Goal: Task Accomplishment & Management: Manage account settings

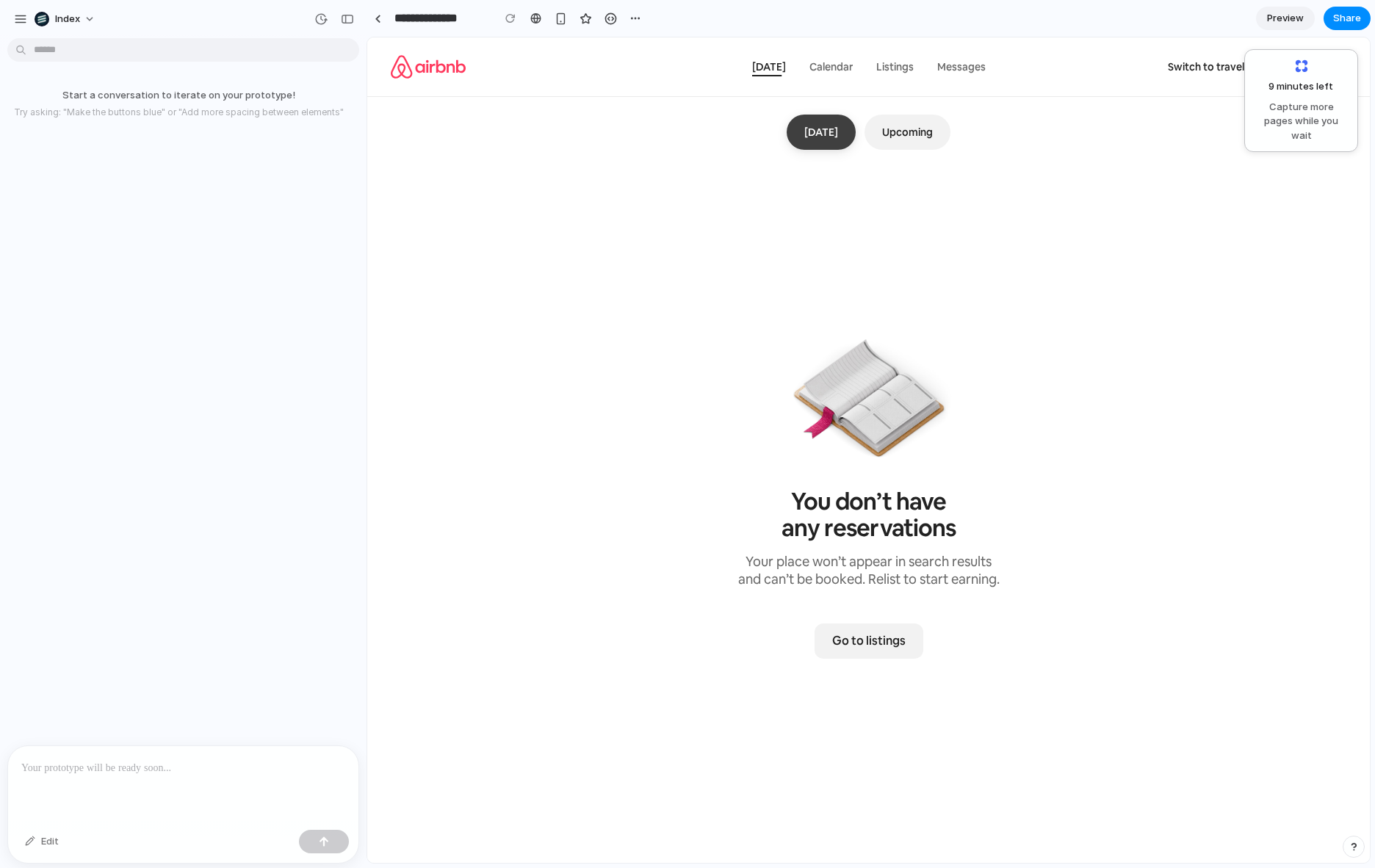
click at [1159, 265] on div "Today Upcoming You don’t have any reservations Your place won’t appear in searc…" at bounding box center [868, 500] width 1003 height 808
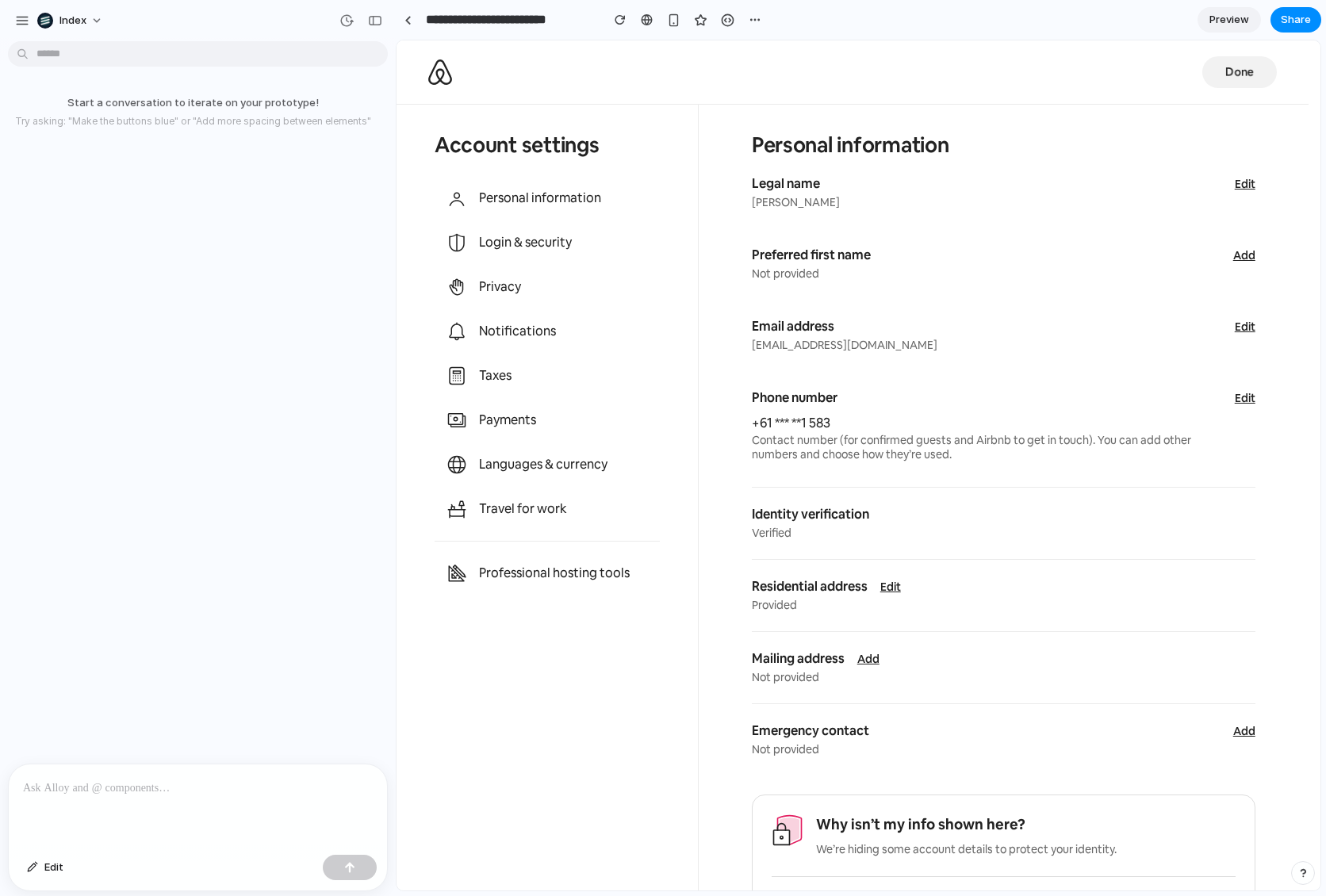
click at [157, 769] on div at bounding box center [197, 805] width 378 height 84
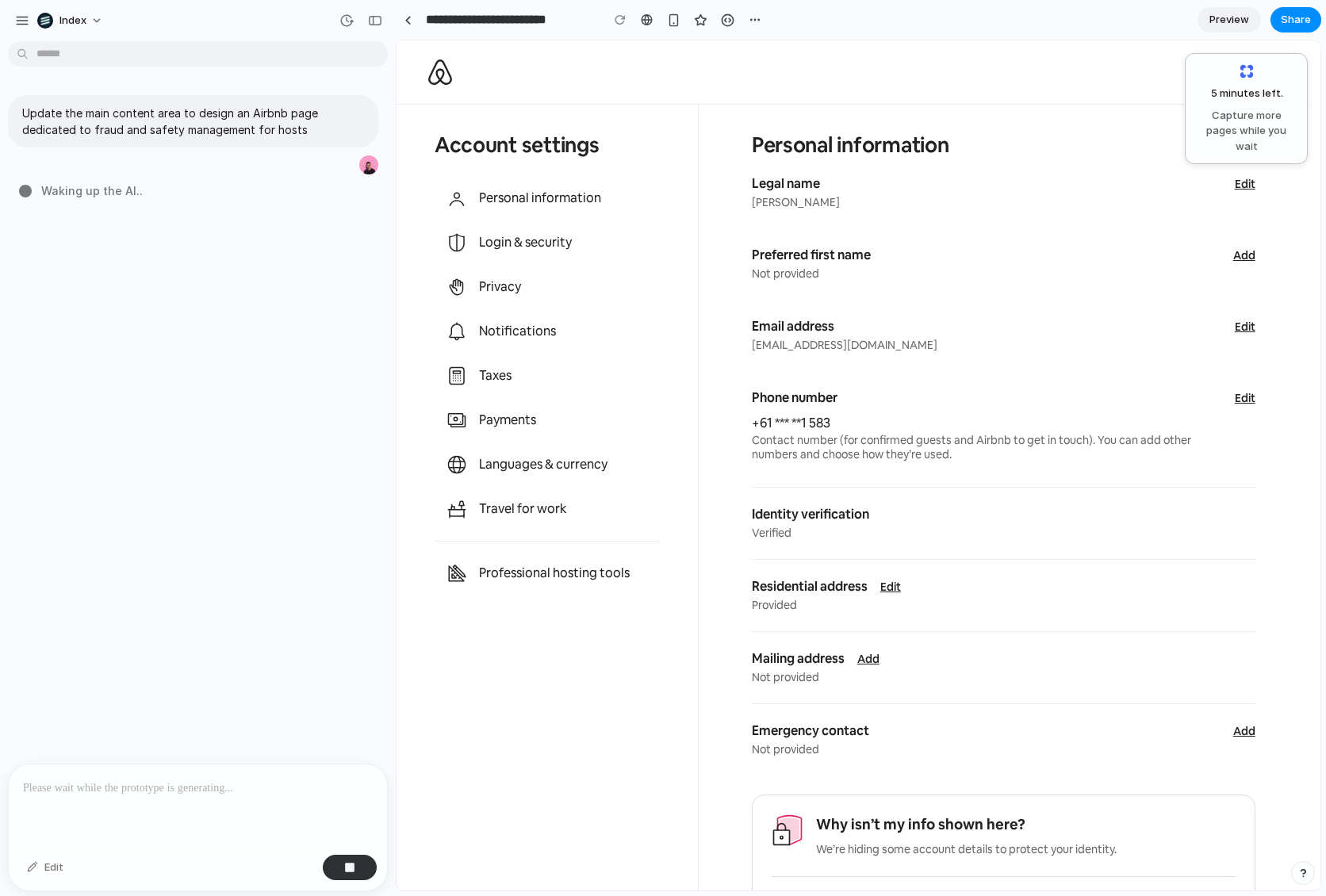
click at [262, 345] on div "Update the main content area to design an Airbnb page dedicated to fraud and sa…" at bounding box center [193, 406] width 386 height 716
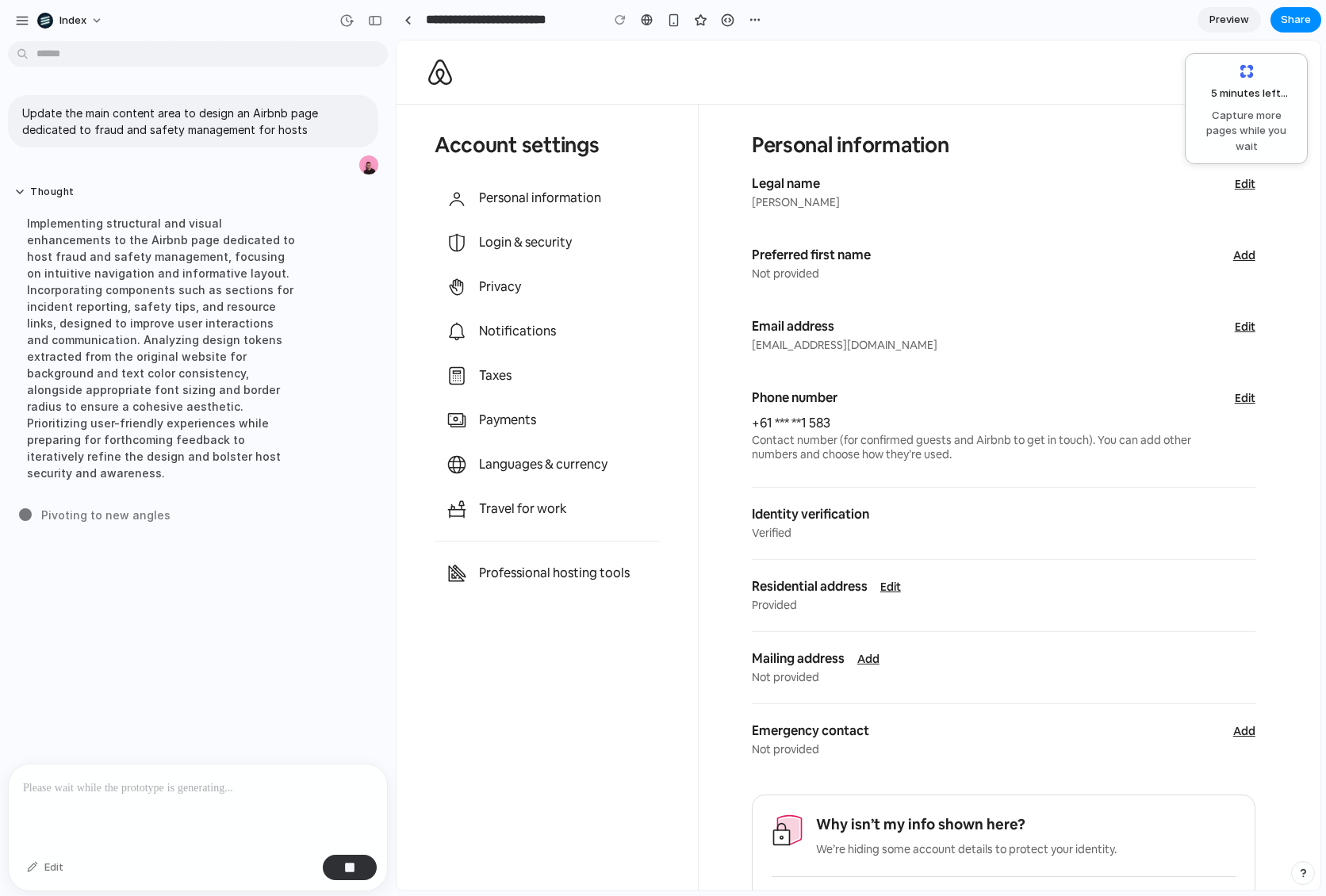
click at [1317, 96] on div "Done Account settings Personal information Login & security Privacy Notificatio…" at bounding box center [858, 466] width 924 height 850
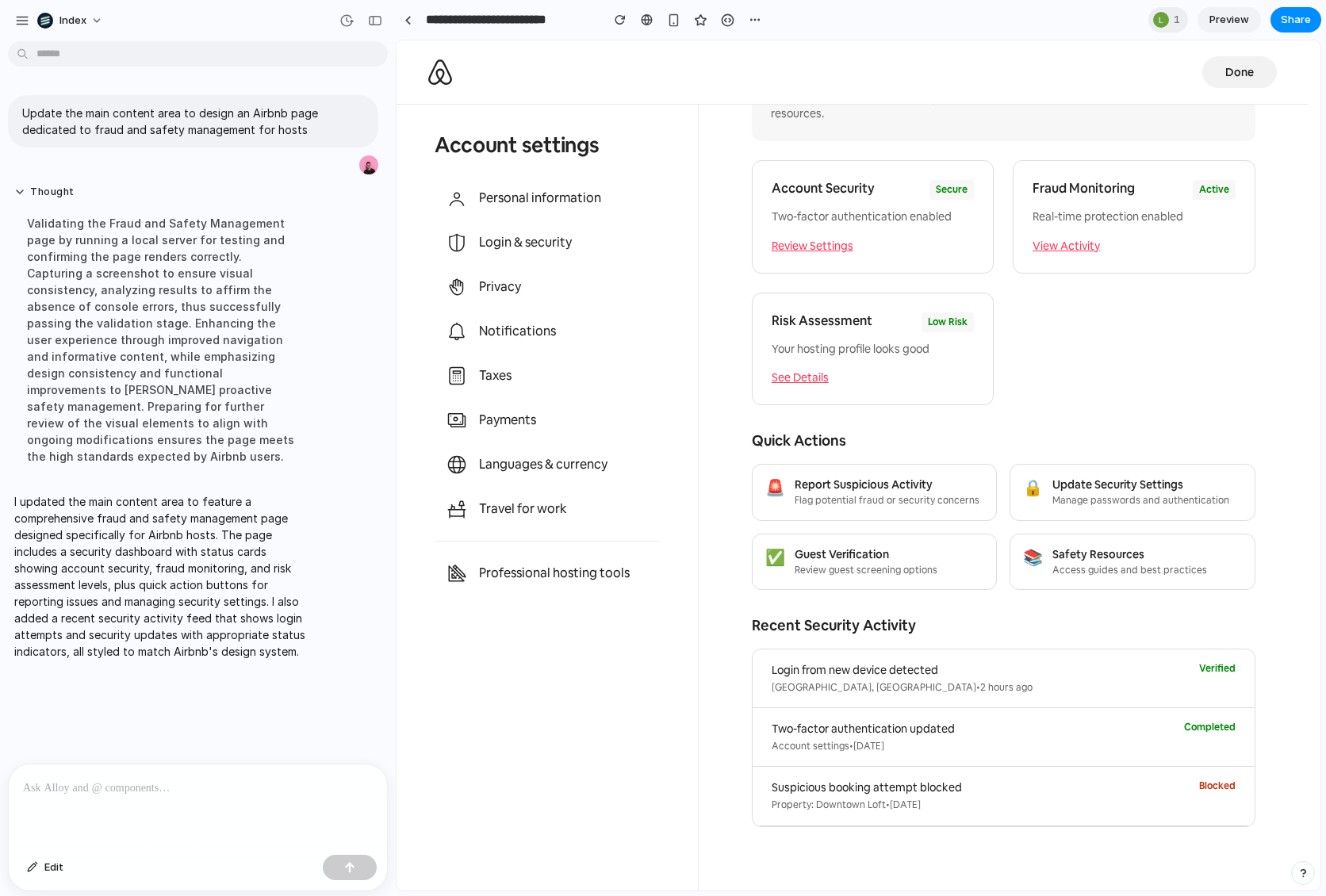
scroll to position [115, 0]
click at [494, 394] on div "Taxes" at bounding box center [547, 376] width 225 height 44
click at [494, 345] on div "Notifications" at bounding box center [547, 332] width 225 height 44
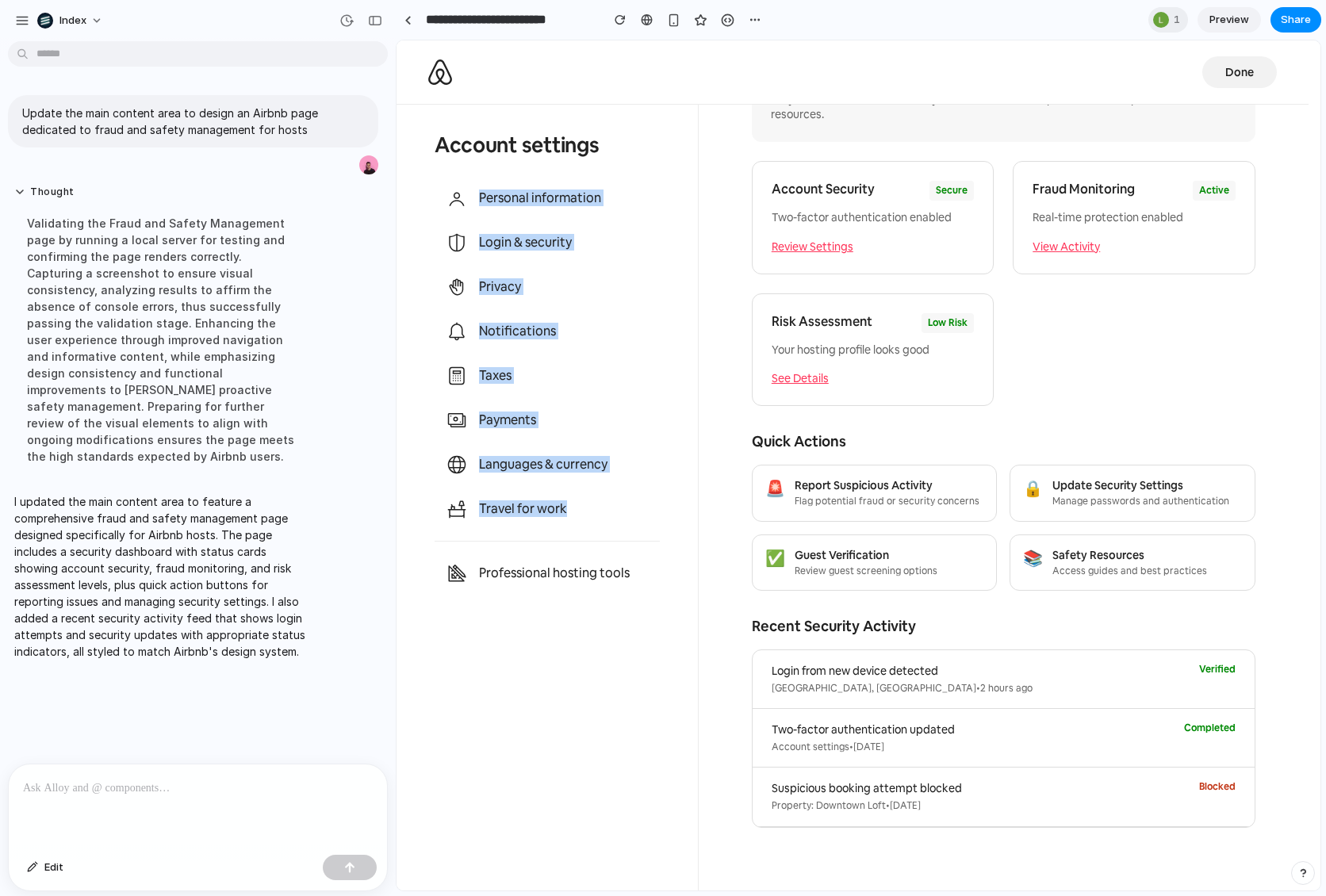
drag, startPoint x: 504, startPoint y: 192, endPoint x: 505, endPoint y: 549, distance: 357.0
click at [505, 549] on div "Personal information Login & security Privacy Notifications Taxes Payments Lang…" at bounding box center [547, 386] width 225 height 419
click at [505, 549] on div "Personal information Login & security Privacy Notifications Taxes Payments Lang…" at bounding box center [547, 386] width 225 height 419
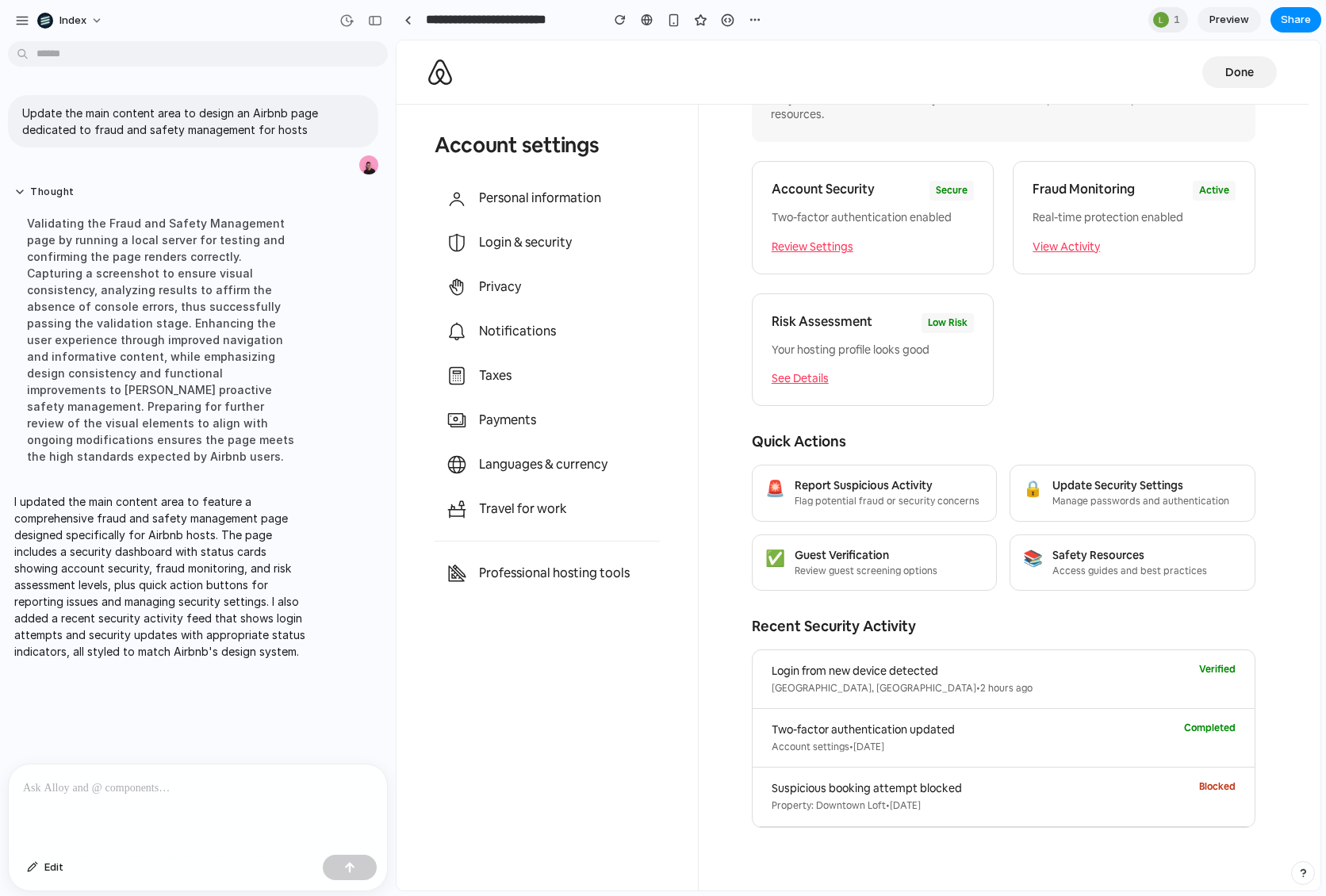
scroll to position [0, 0]
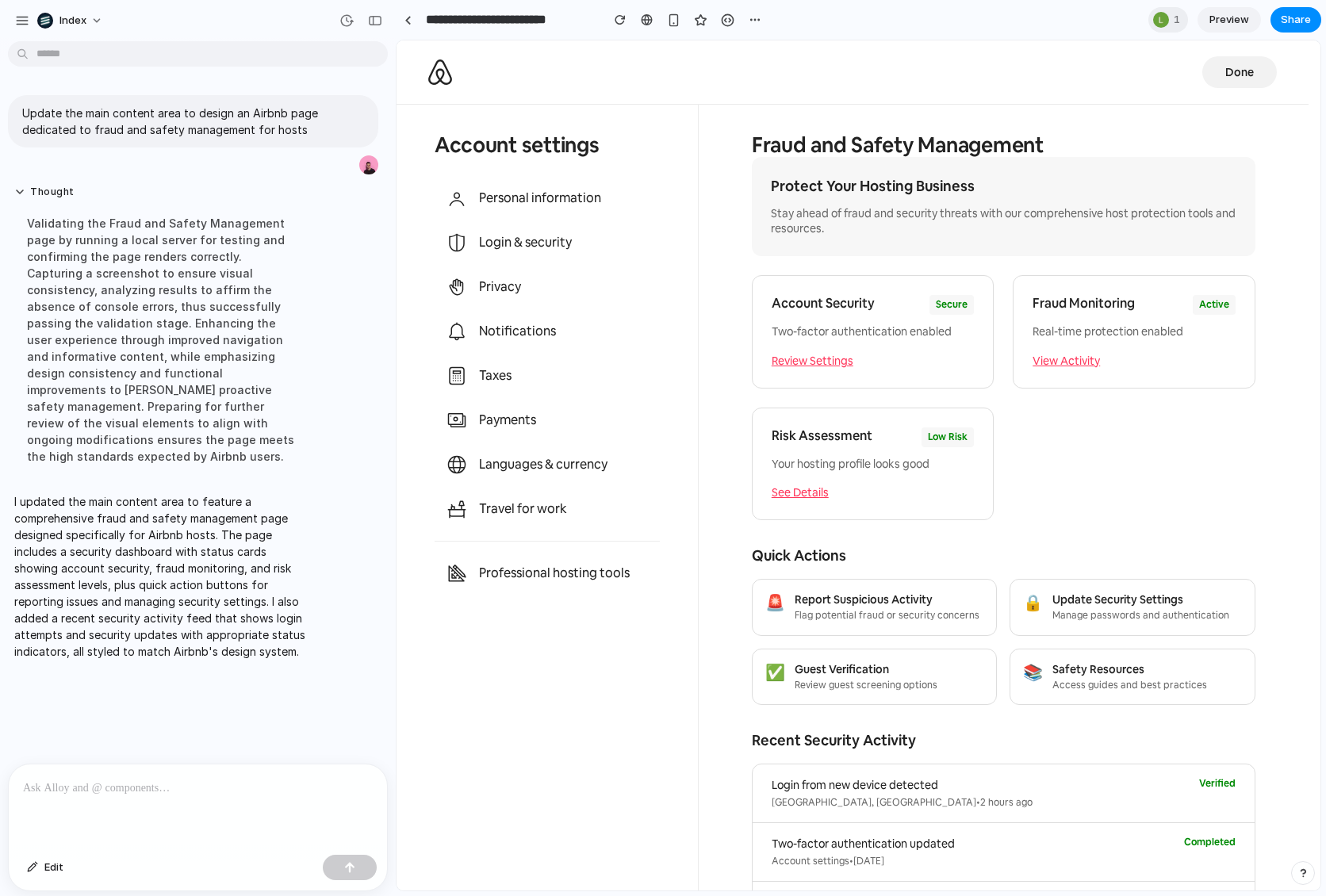
click at [922, 451] on div "Risk Assessment Low Risk Your hosting profile looks good See Details" at bounding box center [873, 464] width 242 height 114
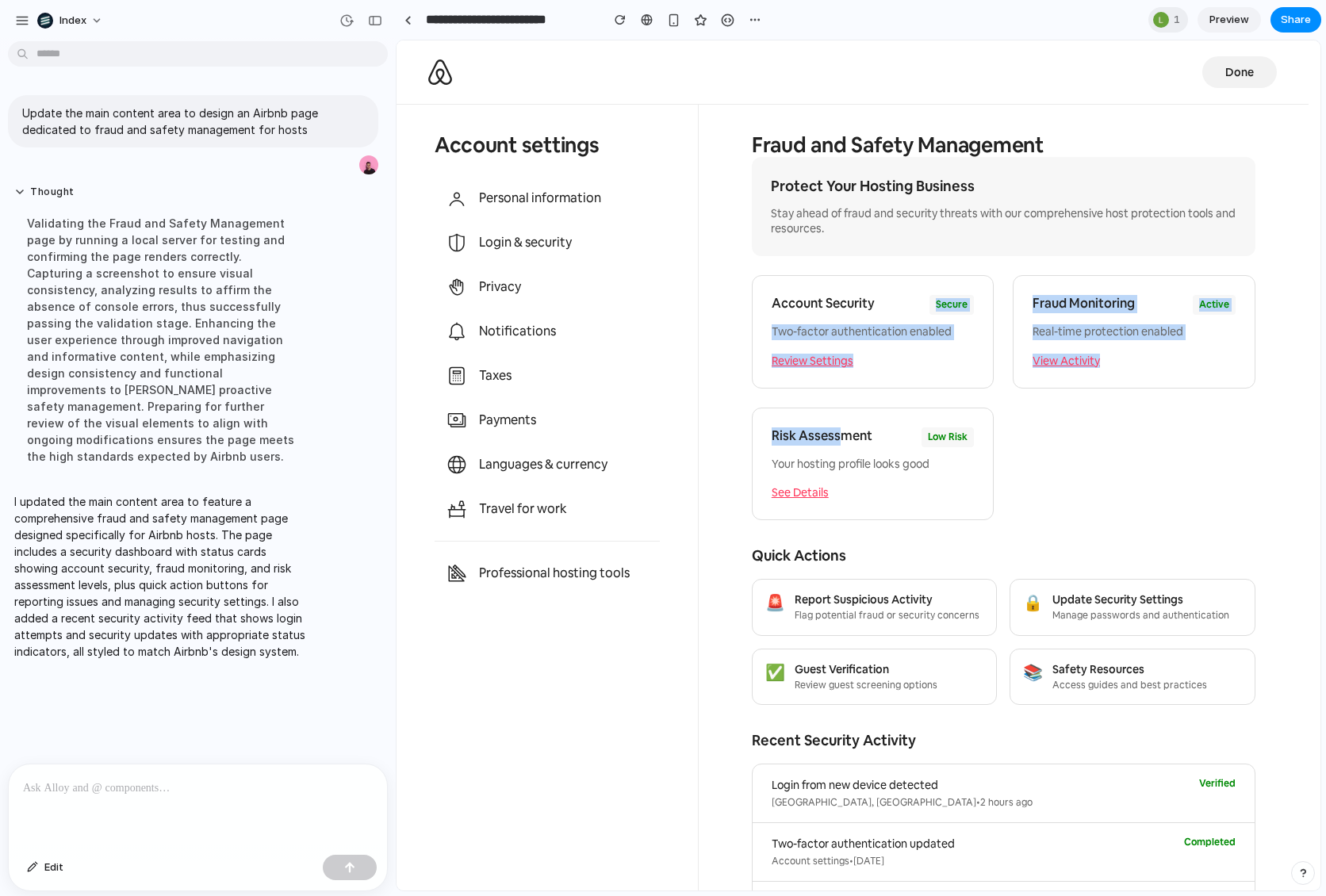
drag, startPoint x: 808, startPoint y: 312, endPoint x: 840, endPoint y: 431, distance: 123.2
click at [840, 431] on div "Account Security Secure Two-factor authentication enabled Review Settings Fraud…" at bounding box center [1004, 398] width 504 height 246
click at [840, 431] on h4 "Risk Assessment" at bounding box center [821, 437] width 101 height 18
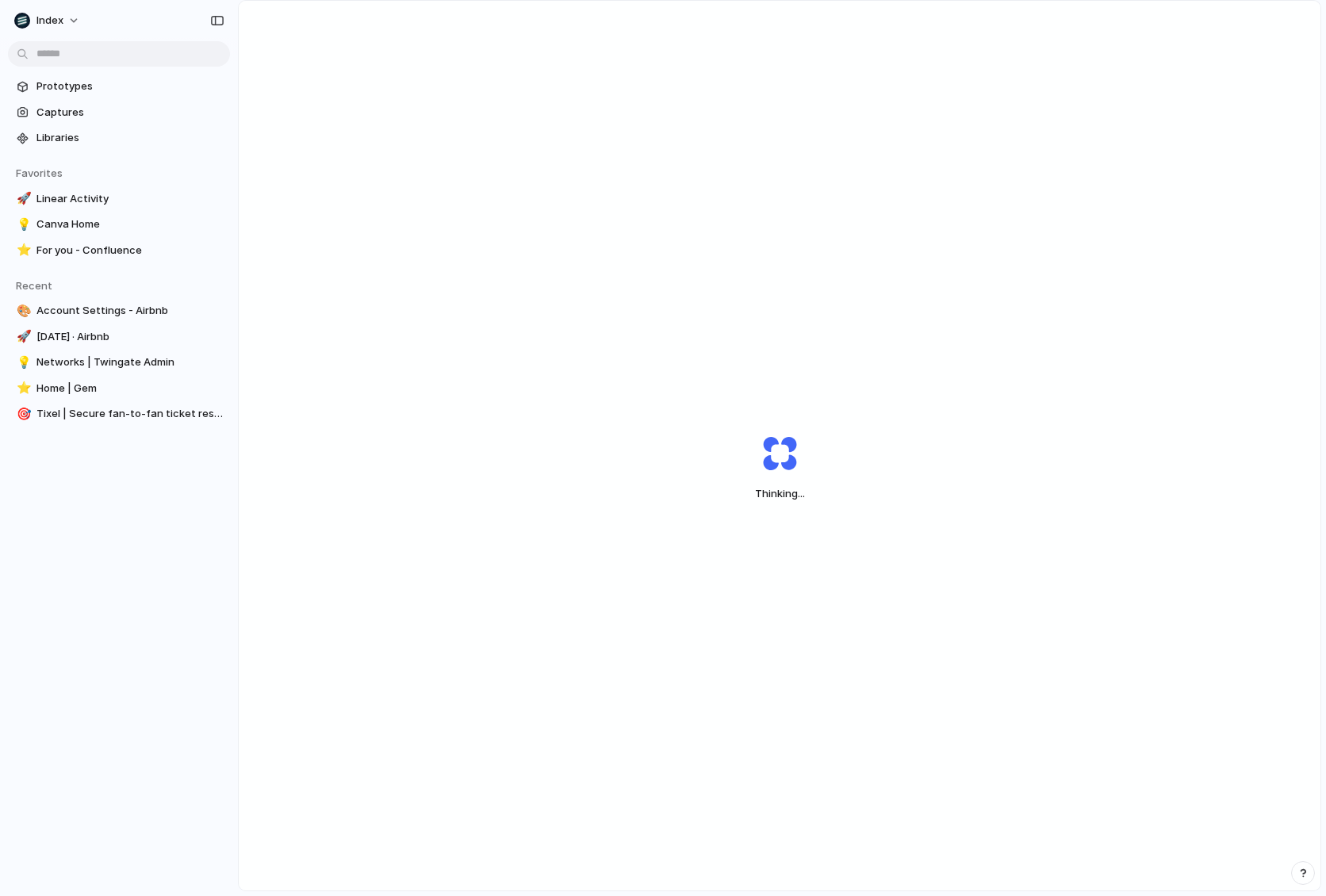
click at [967, 126] on div "Thinking ..." at bounding box center [779, 467] width 1082 height 934
click at [748, 457] on div "Opening" at bounding box center [779, 468] width 396 height 68
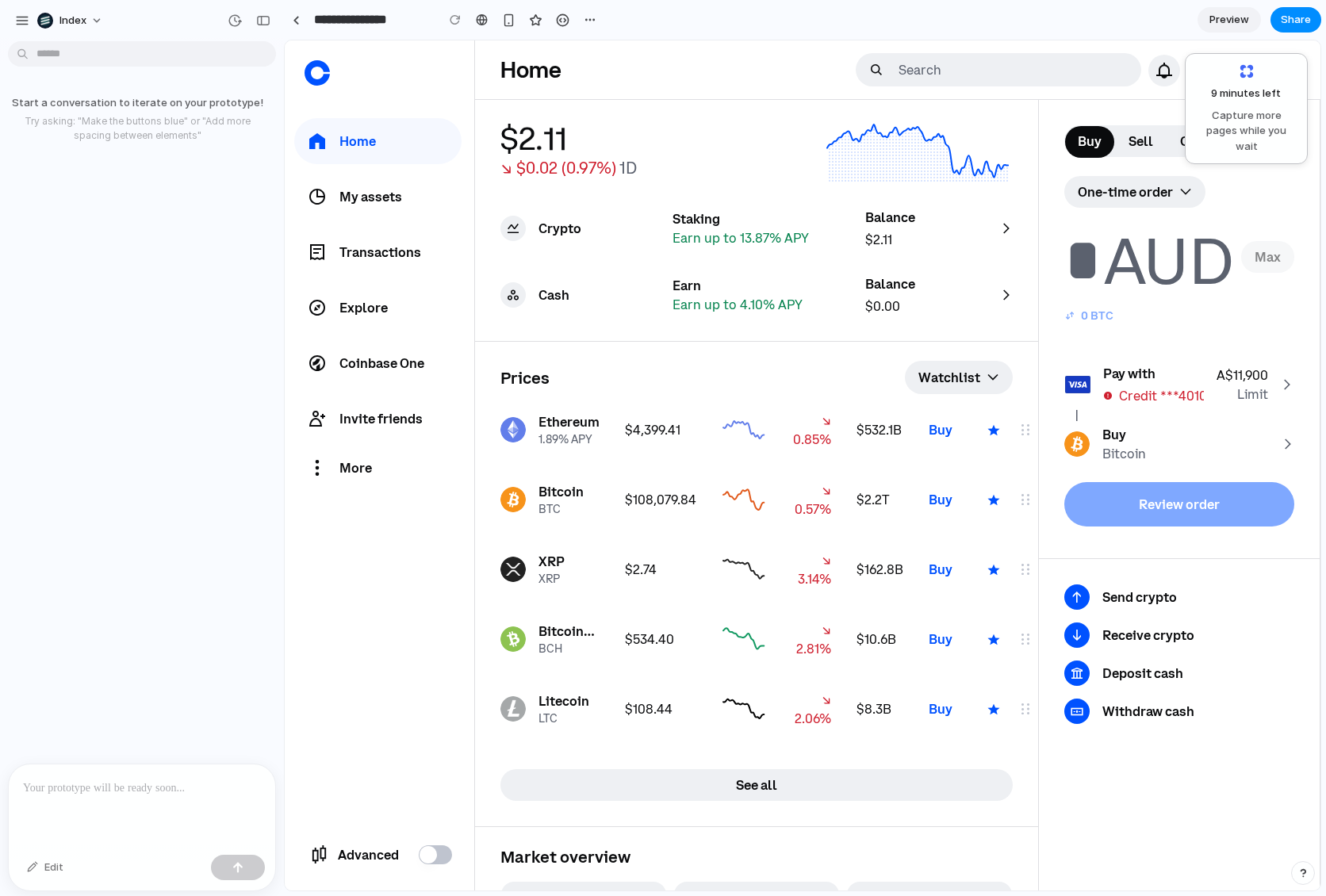
drag, startPoint x: 393, startPoint y: 145, endPoint x: 267, endPoint y: 148, distance: 126.0
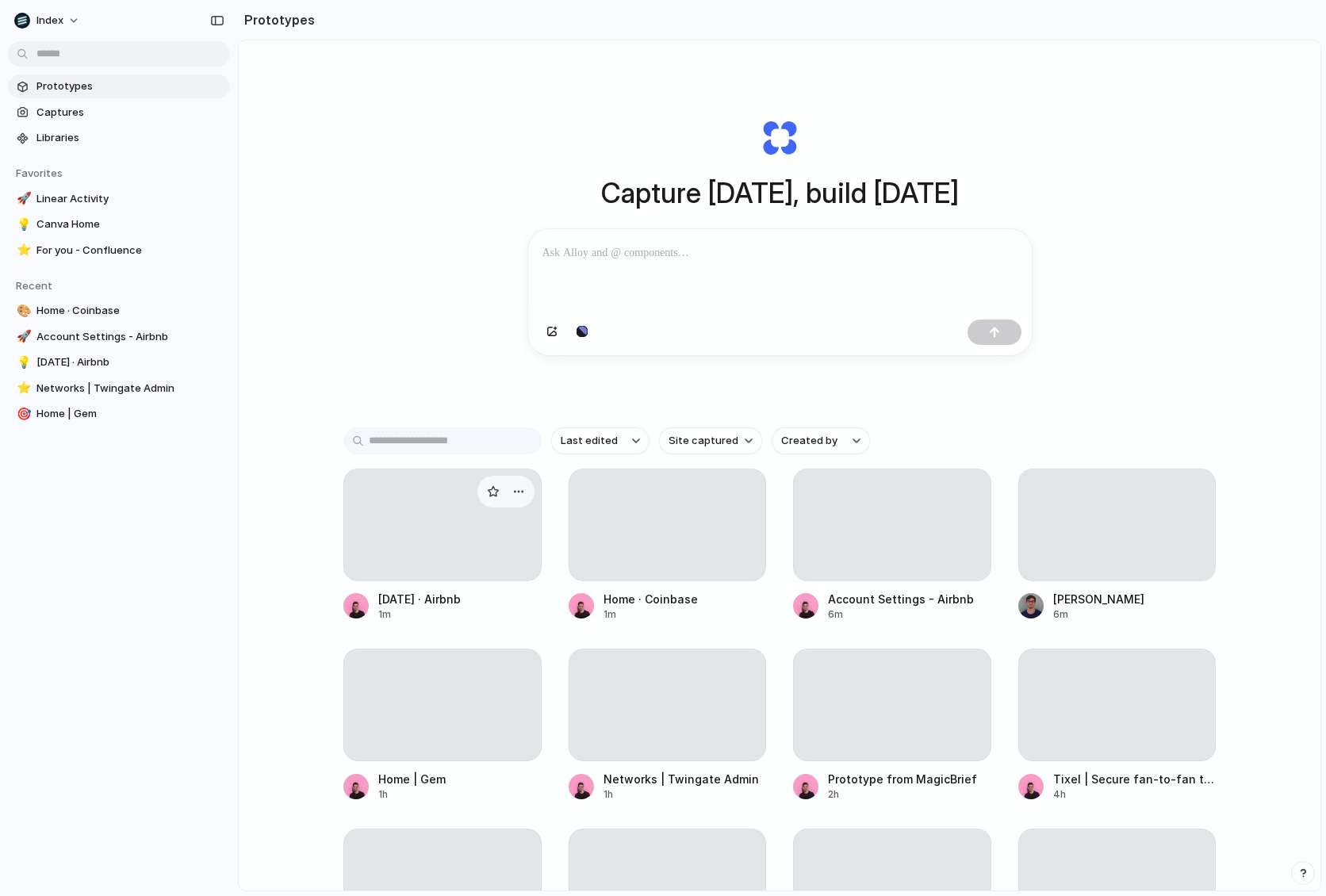
click at [365, 564] on div at bounding box center [443, 525] width 199 height 113
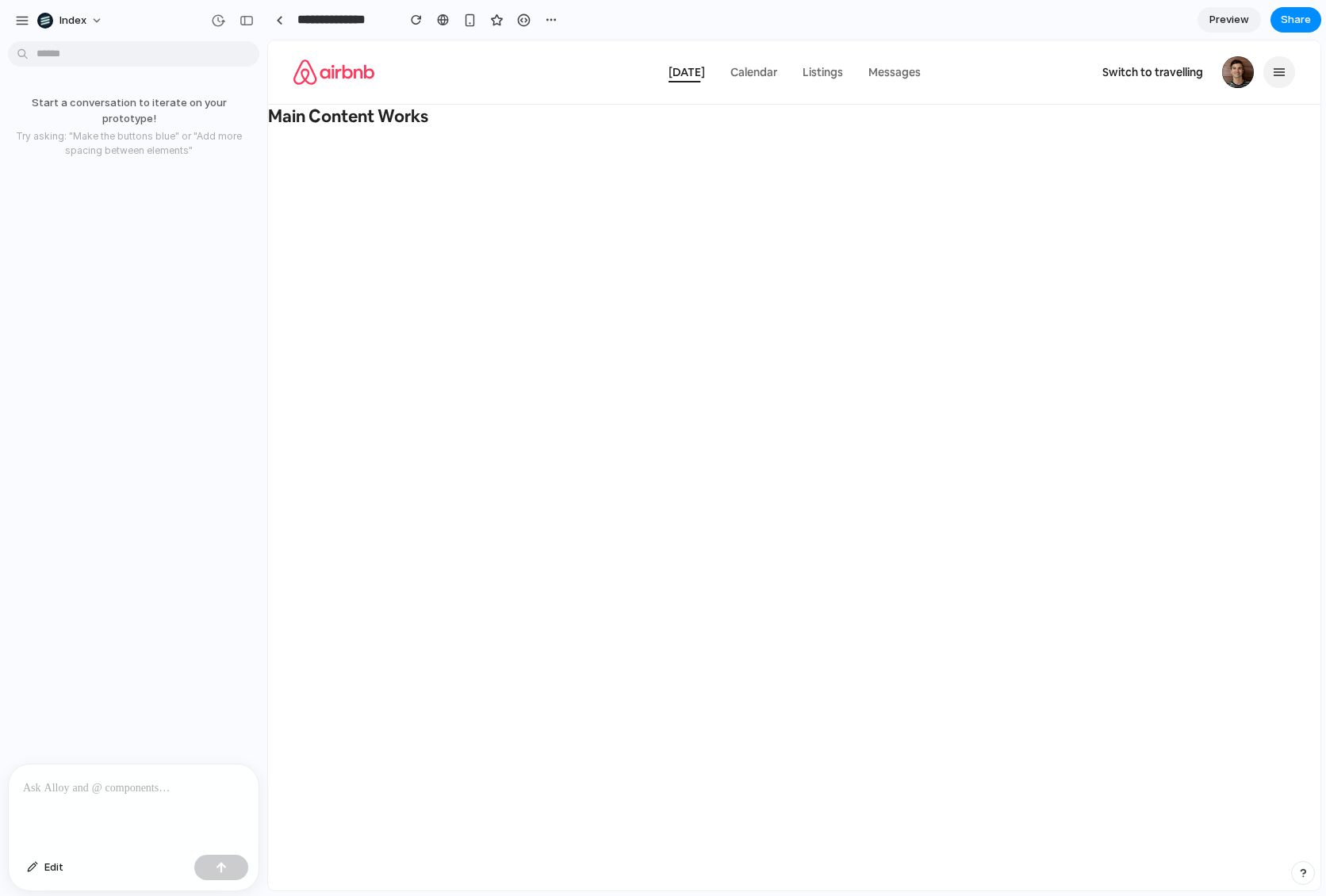
click at [744, 62] on link "Calendar" at bounding box center [753, 72] width 66 height 31
click at [844, 70] on link "Listings" at bounding box center [822, 72] width 59 height 31
click at [887, 70] on span "Messages" at bounding box center [894, 71] width 53 height 14
click at [34, 874] on button "Edit" at bounding box center [45, 866] width 53 height 25
click at [34, 872] on button "Edit" at bounding box center [45, 866] width 53 height 25
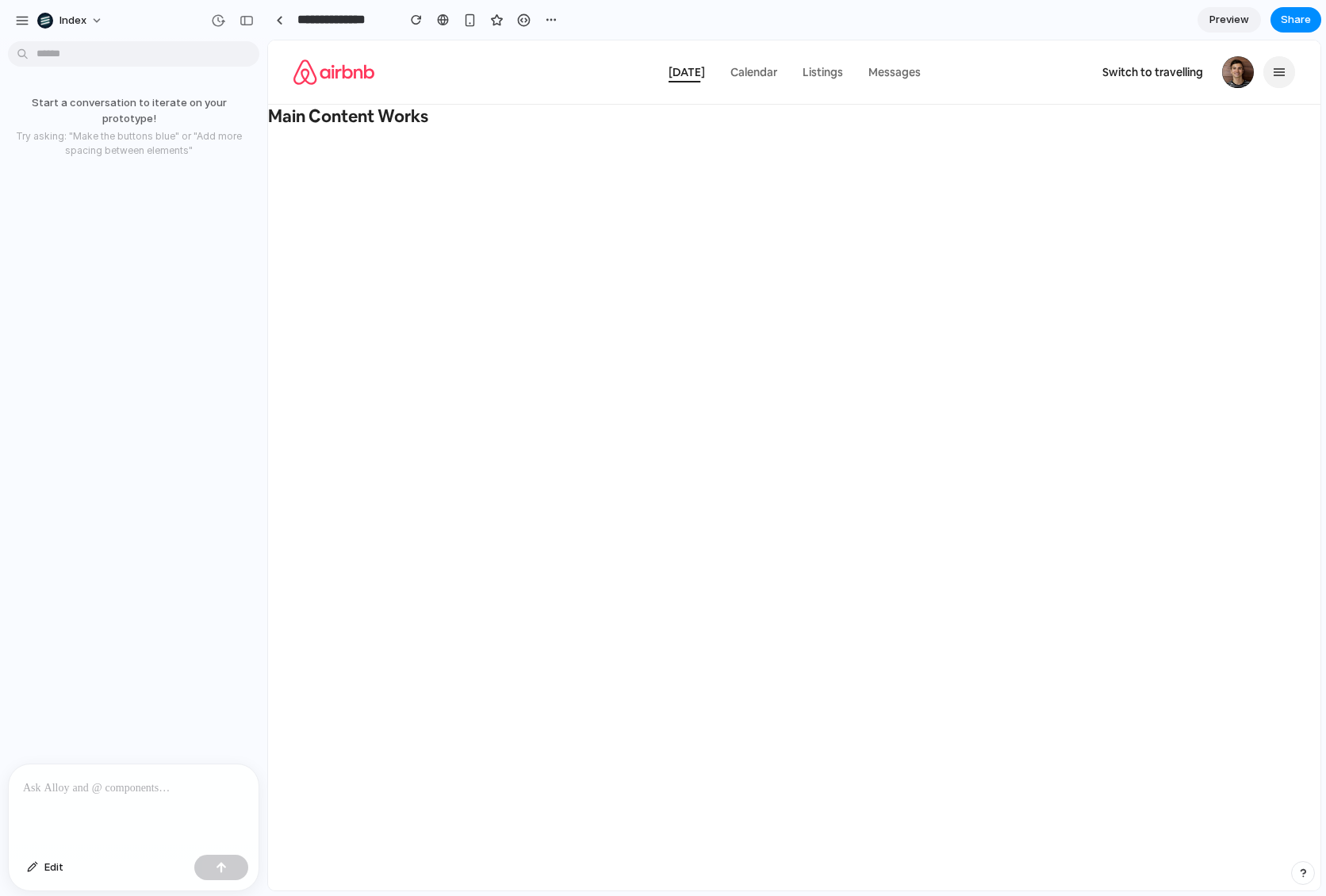
click at [68, 807] on div at bounding box center [133, 805] width 249 height 84
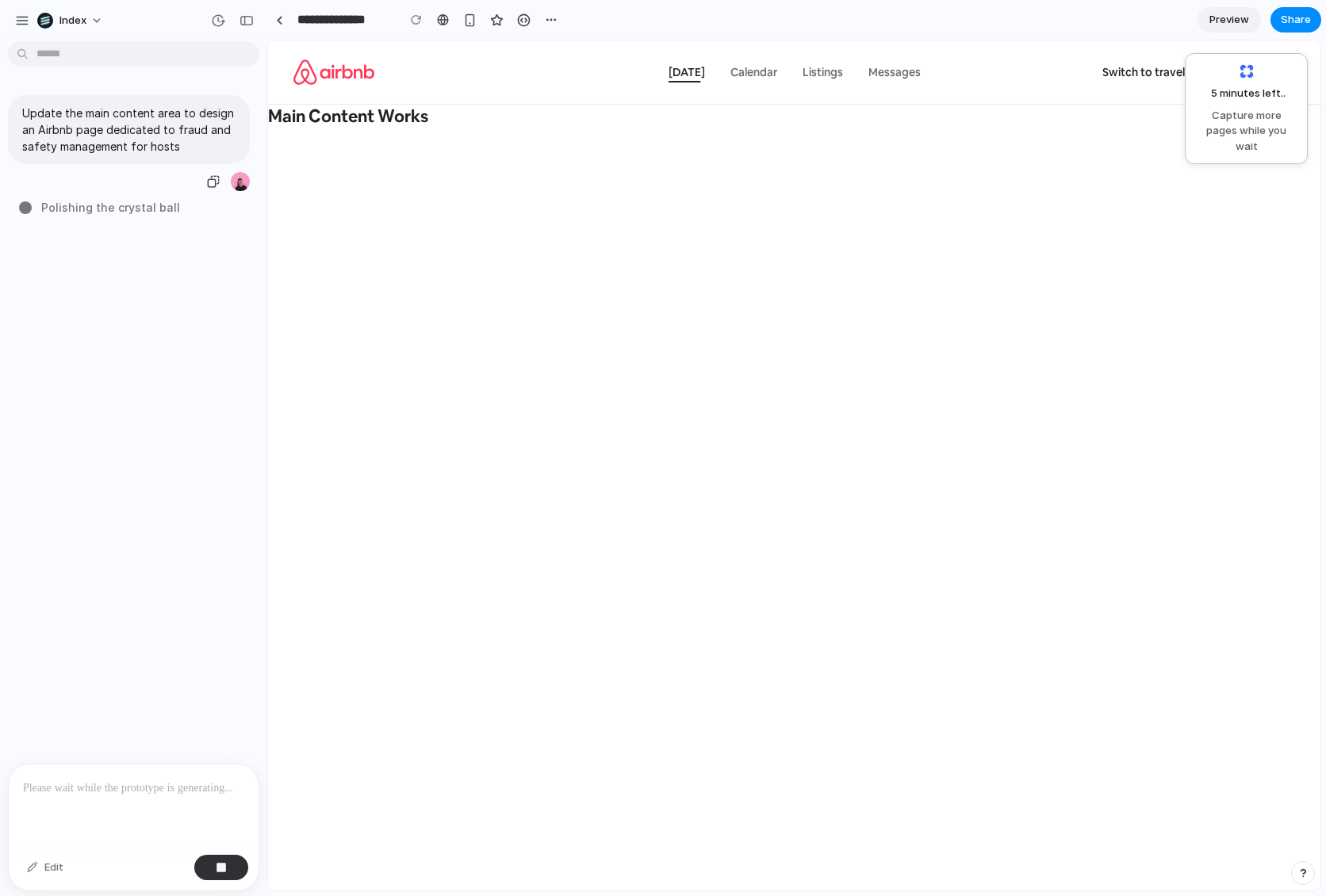
click at [114, 151] on p "Update the main content area to design an Airbnb page dedicated to fraud and sa…" at bounding box center [128, 129] width 213 height 50
copy div "Update the main content area to design an Airbnb page dedicated to fraud and sa…"
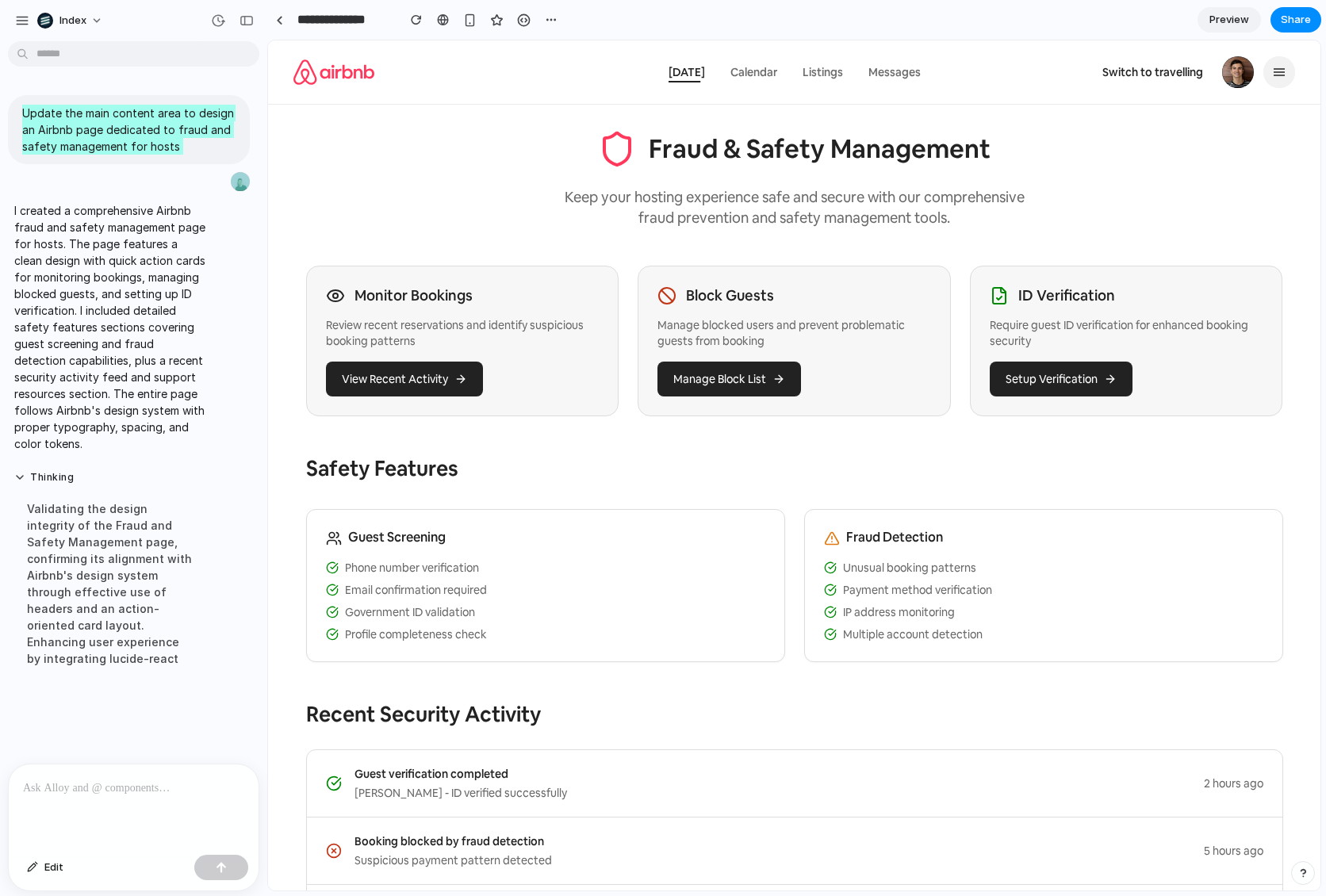
click at [894, 211] on p "Keep your hosting experience safe and secure with our comprehensive fraud preve…" at bounding box center [795, 208] width 476 height 41
click at [473, 18] on div "button" at bounding box center [469, 20] width 14 height 14
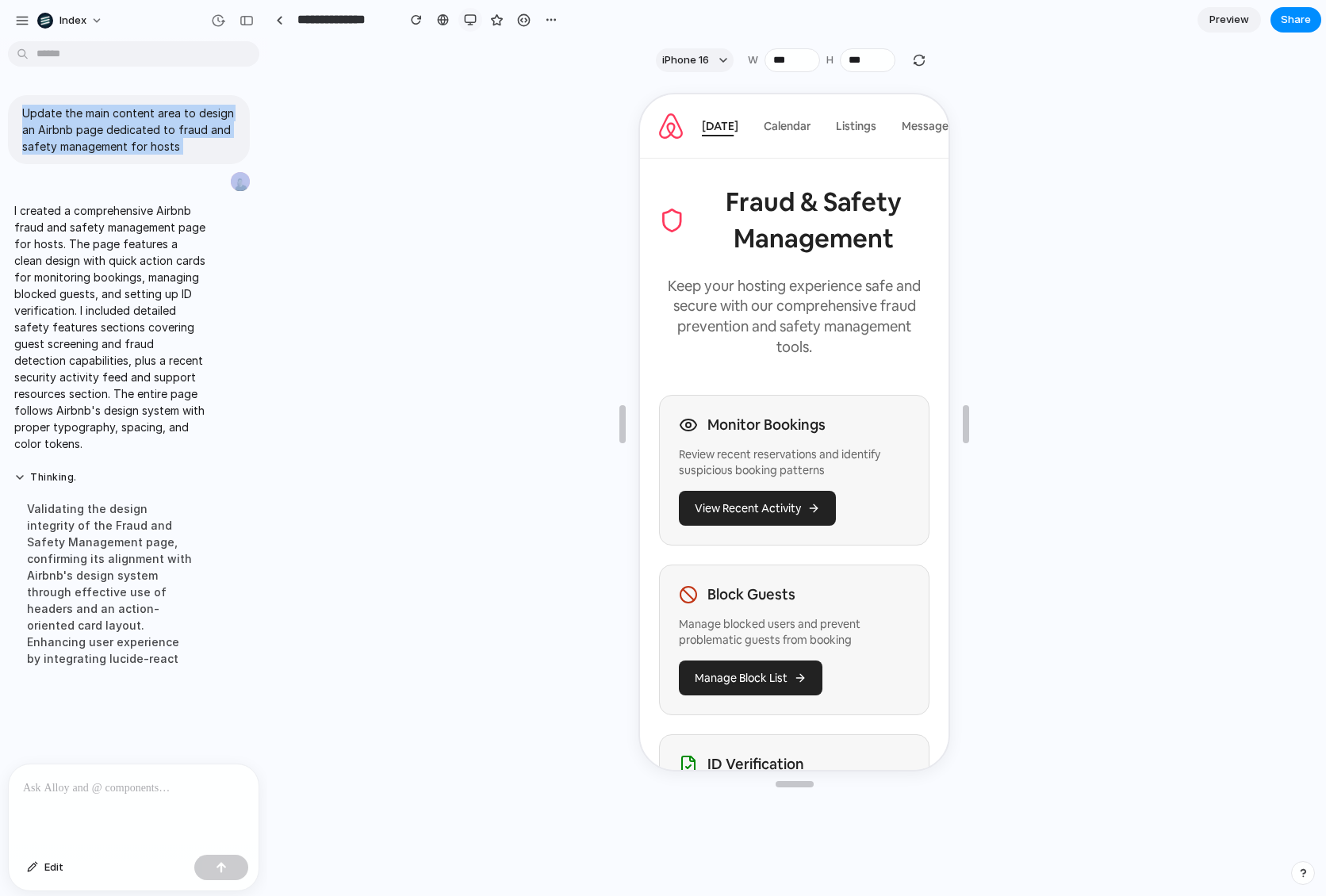
click at [464, 20] on div "button" at bounding box center [470, 20] width 13 height 13
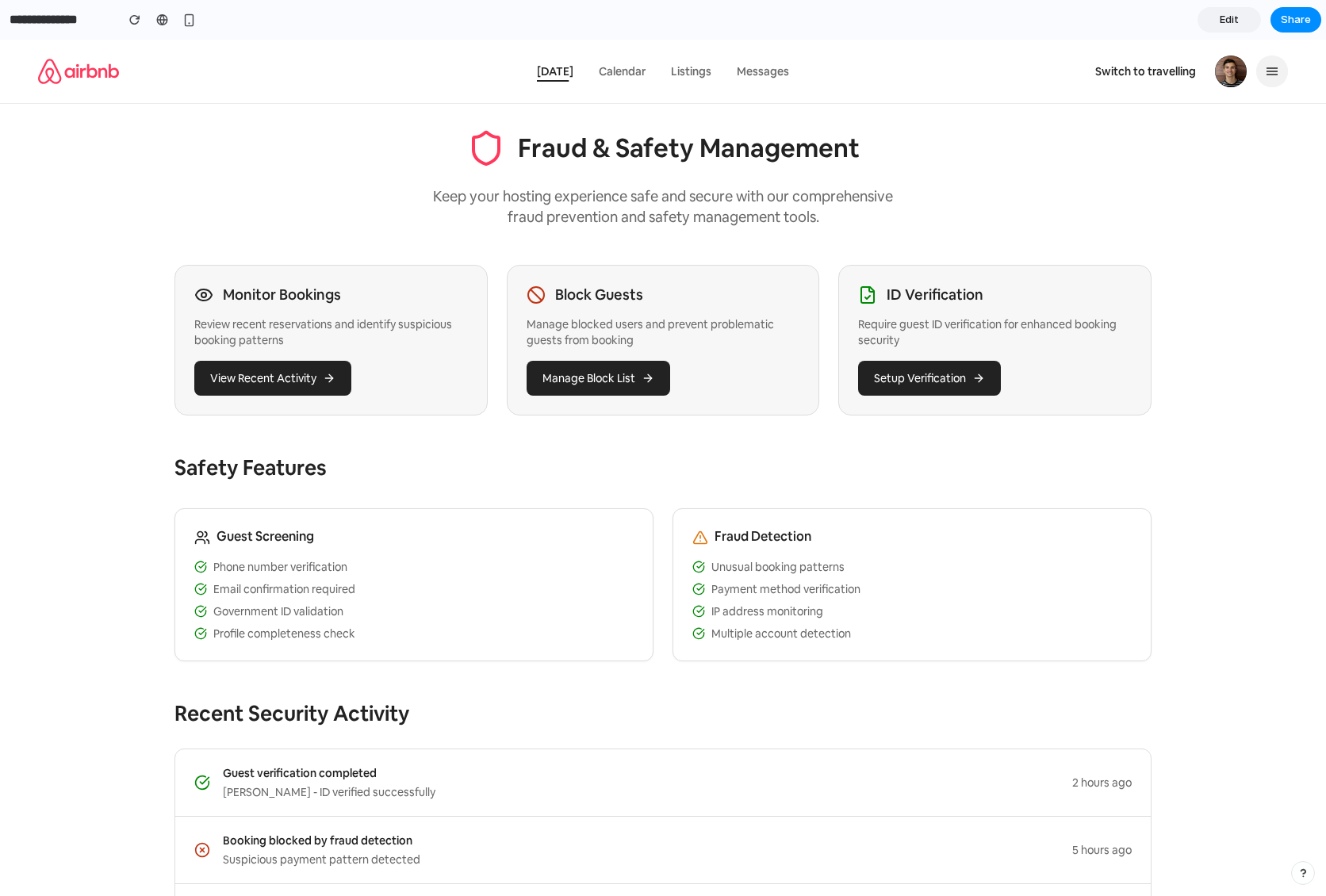
scroll to position [406, 0]
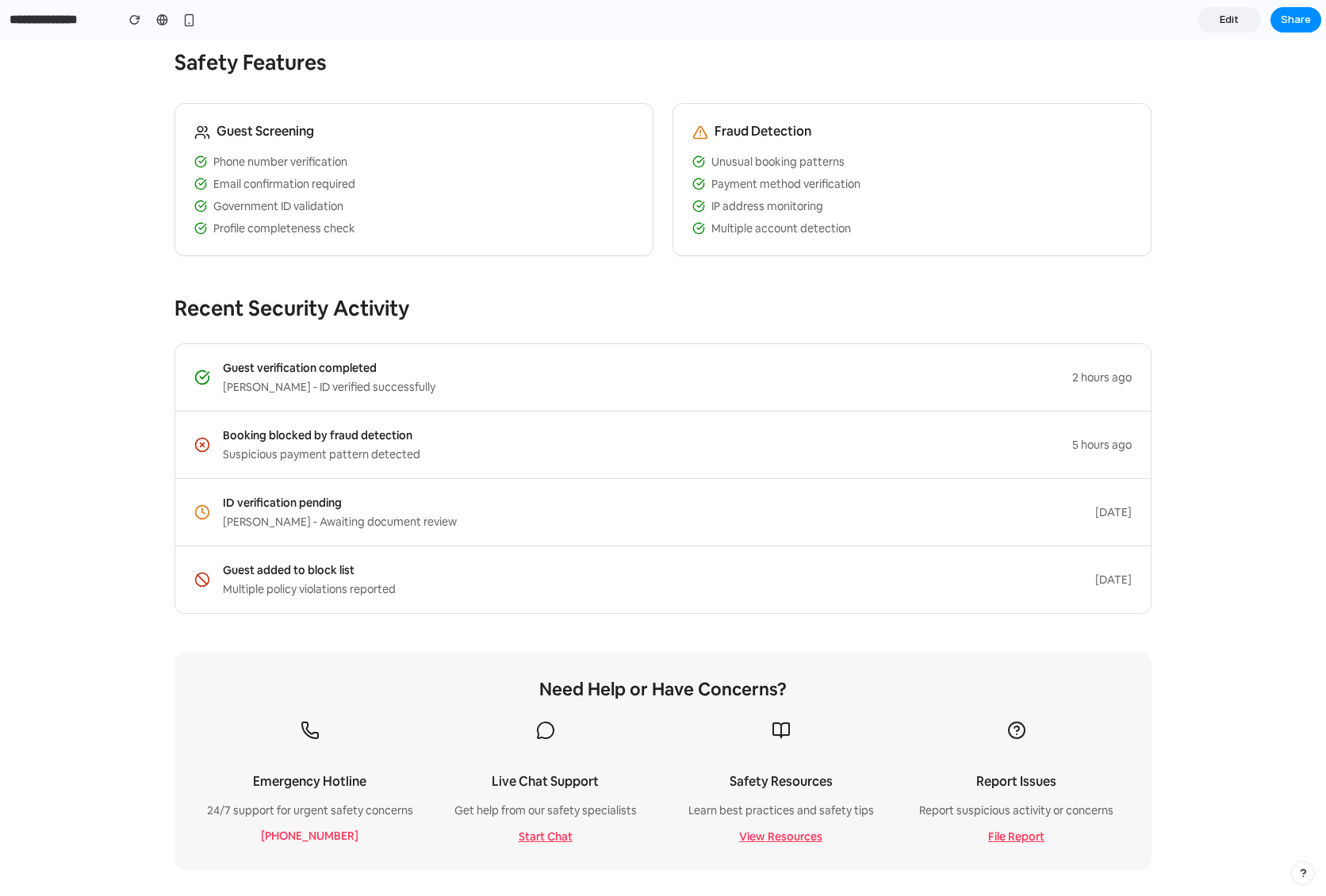
click at [428, 379] on div "[PERSON_NAME] - ID verified successfully" at bounding box center [647, 386] width 849 height 16
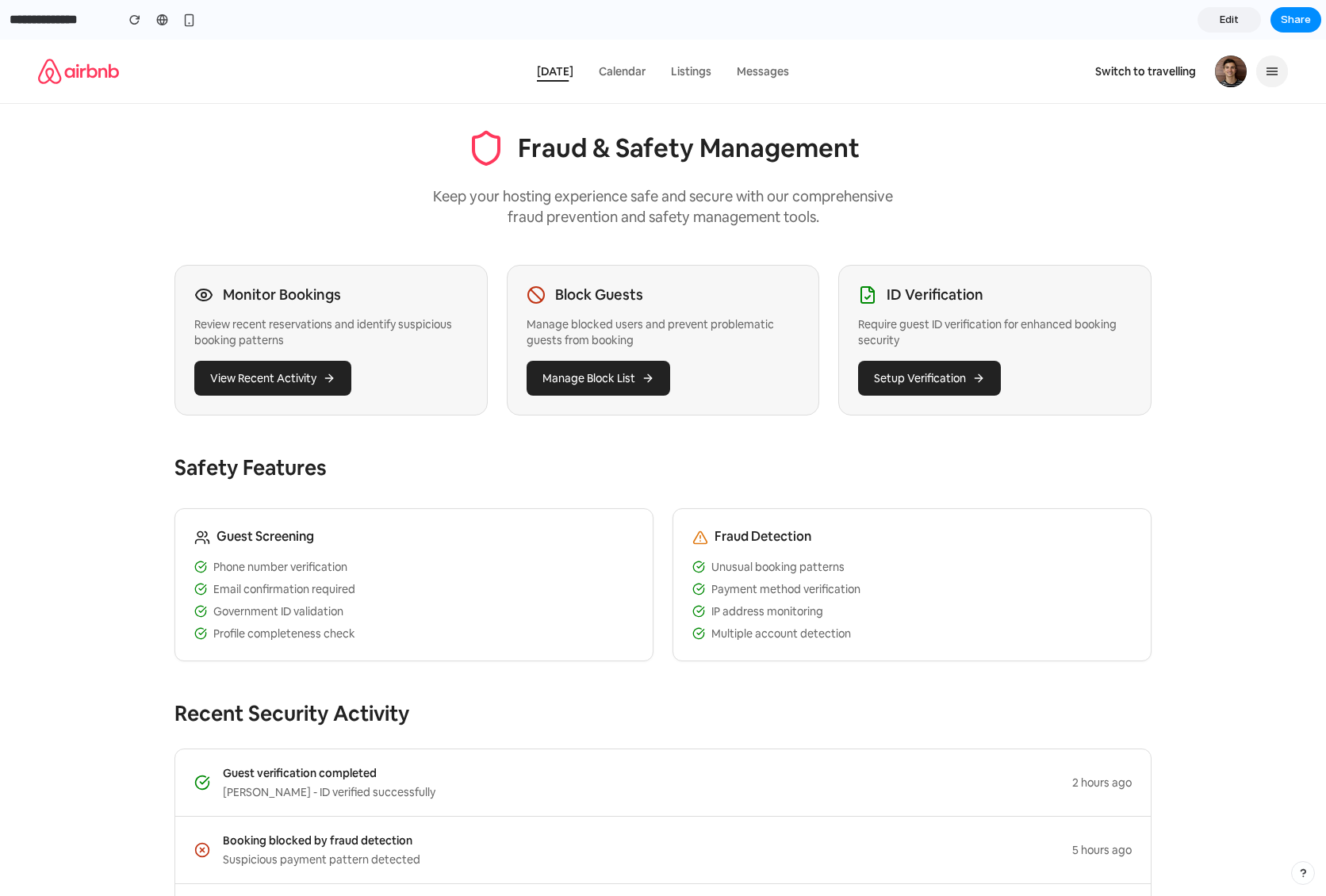
click at [585, 368] on button "Manage Block List" at bounding box center [598, 379] width 143 height 35
click at [931, 393] on button "Setup Verification" at bounding box center [930, 379] width 143 height 35
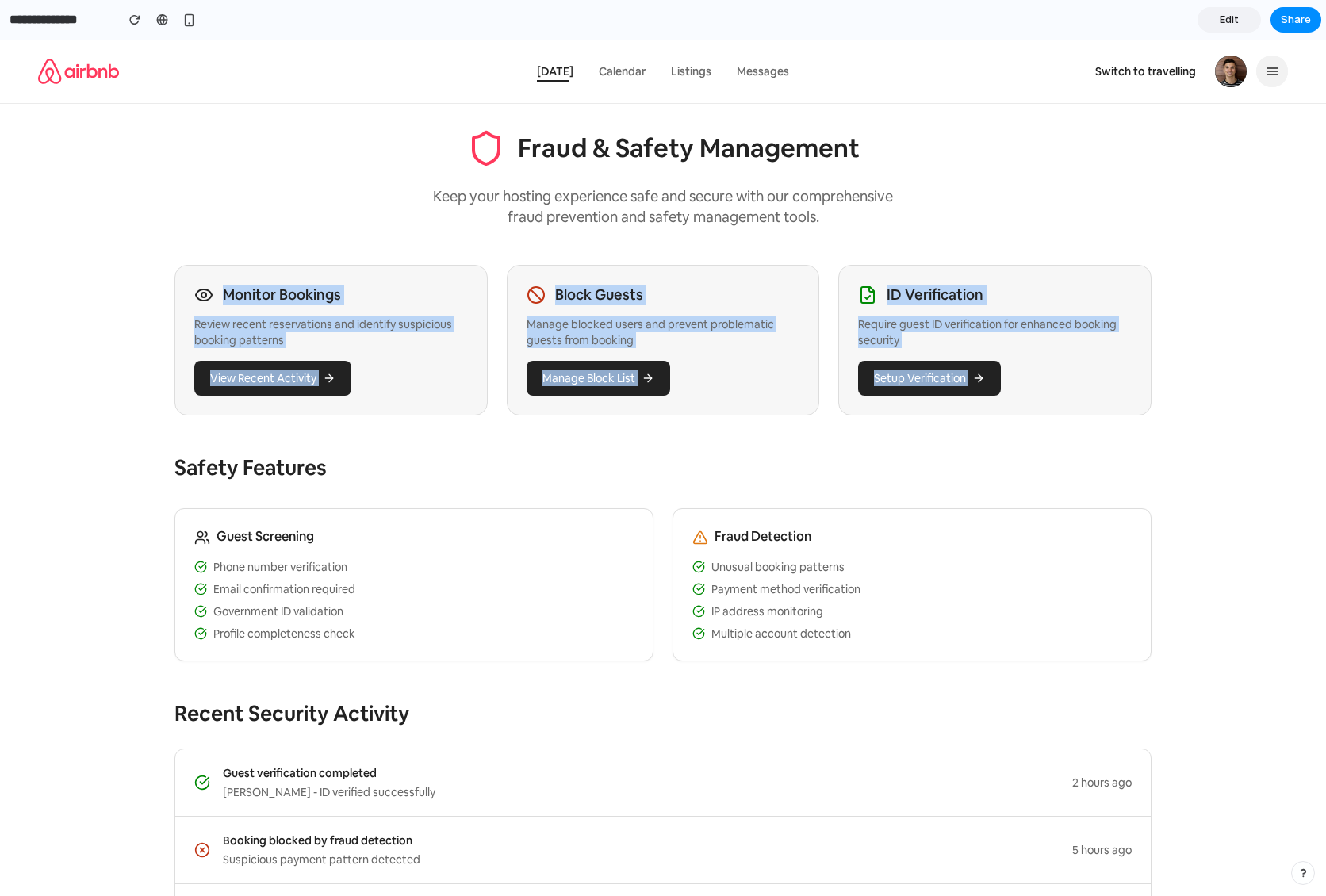
drag, startPoint x: 1022, startPoint y: 448, endPoint x: 331, endPoint y: 266, distance: 714.6
click at [331, 266] on div "Fraud & Safety Management Keep your hosting experience safe and secure with our…" at bounding box center [663, 702] width 1016 height 1197
click at [331, 266] on div "Monitor Bookings Review recent reservations and identify suspicious booking pat…" at bounding box center [331, 340] width 313 height 151
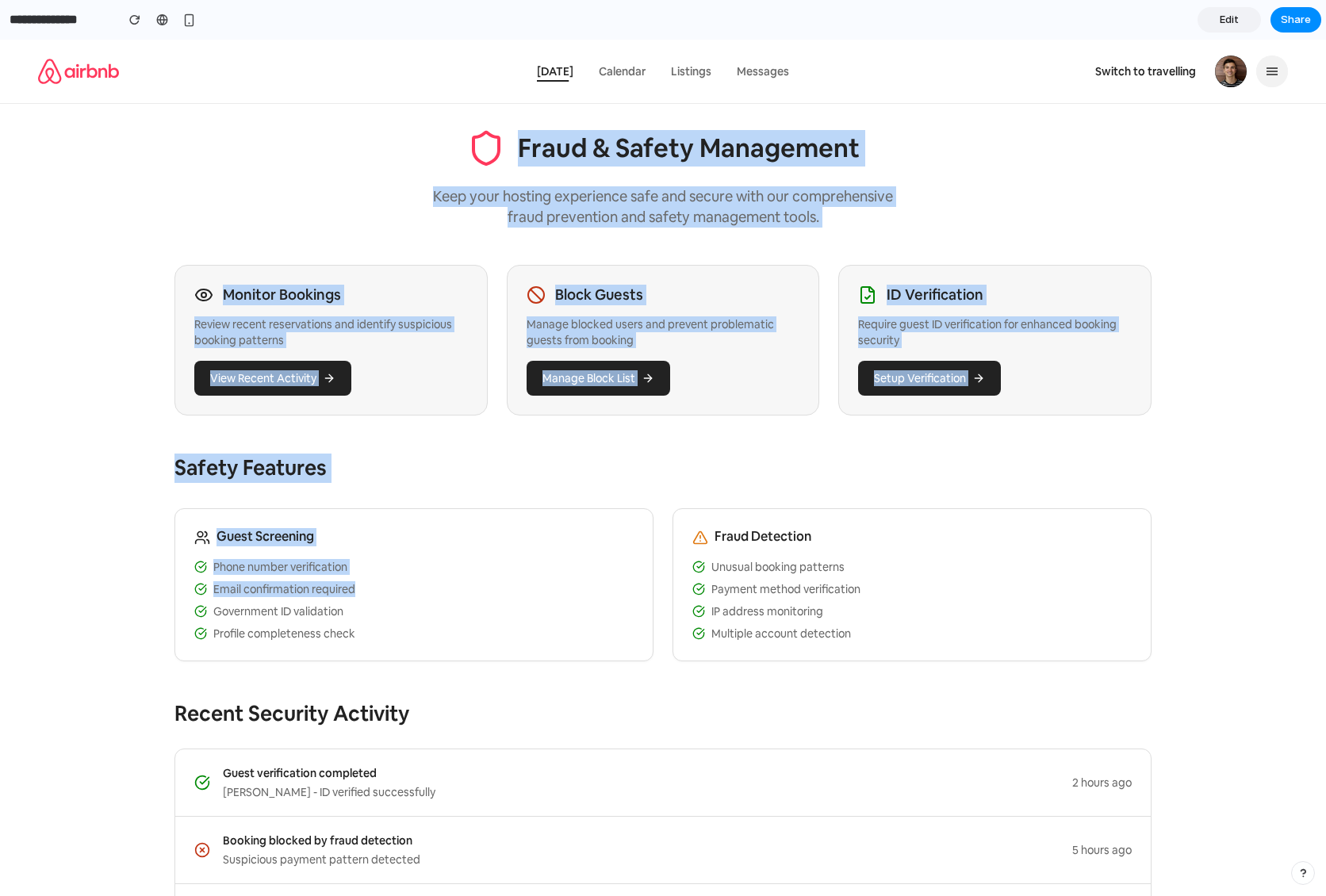
drag, startPoint x: 274, startPoint y: 118, endPoint x: 596, endPoint y: 608, distance: 586.3
click at [596, 608] on div "Fraud & Safety Management Keep your hosting experience safe and secure with our…" at bounding box center [663, 702] width 1016 height 1197
click at [596, 608] on li "Government ID validation" at bounding box center [414, 611] width 440 height 16
